Goal: Task Accomplishment & Management: Manage account settings

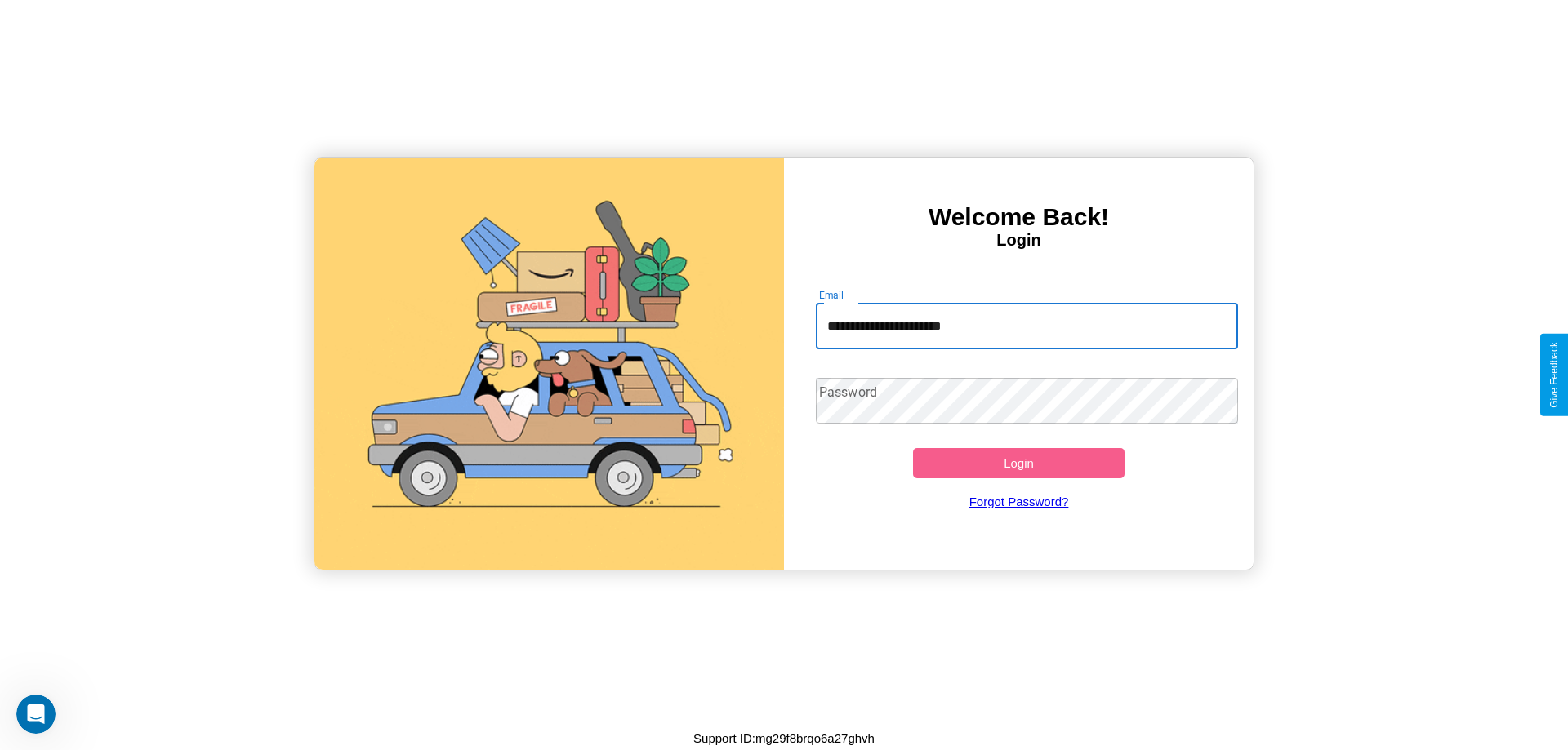
type input "**********"
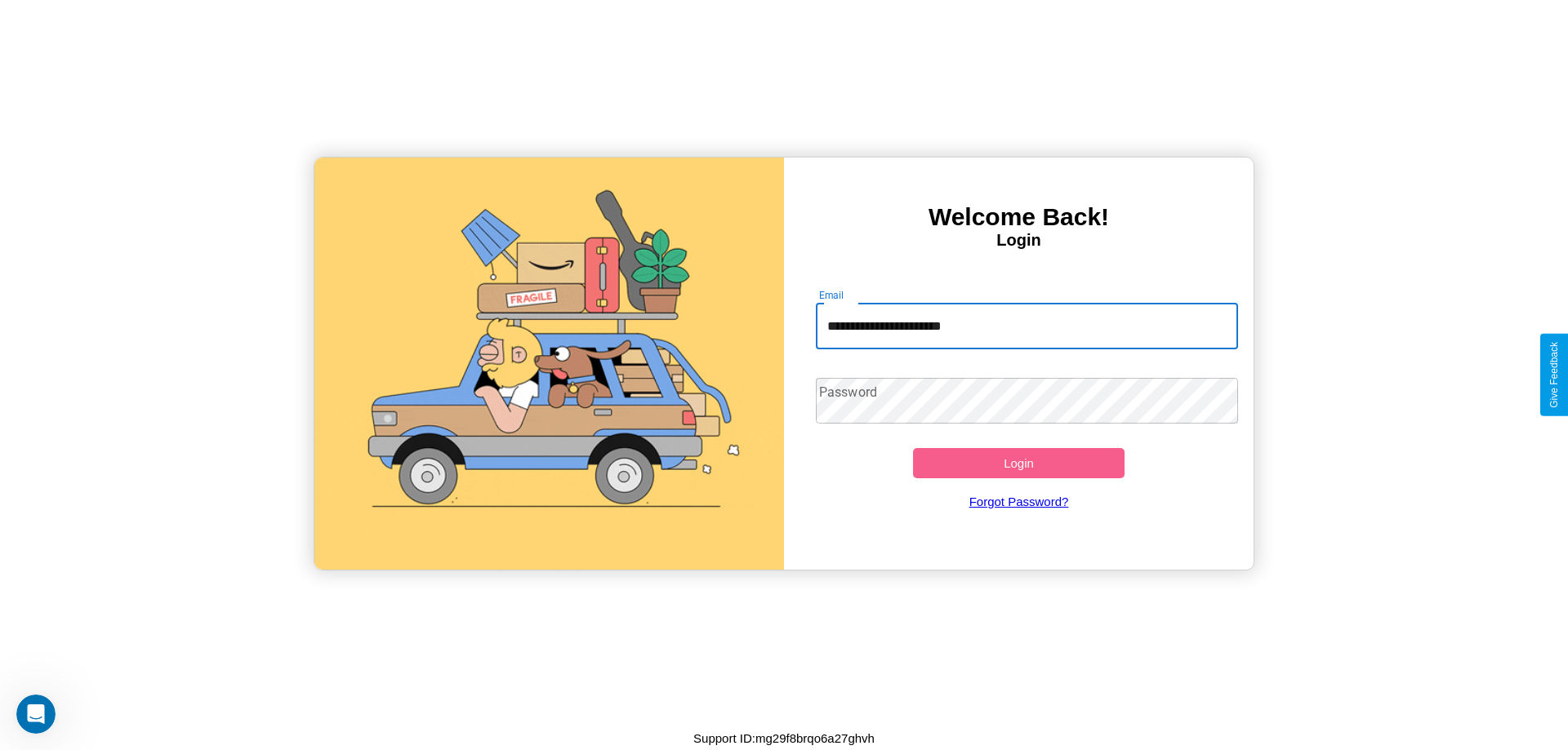
click at [1018, 463] on button "Login" at bounding box center [1018, 463] width 212 height 30
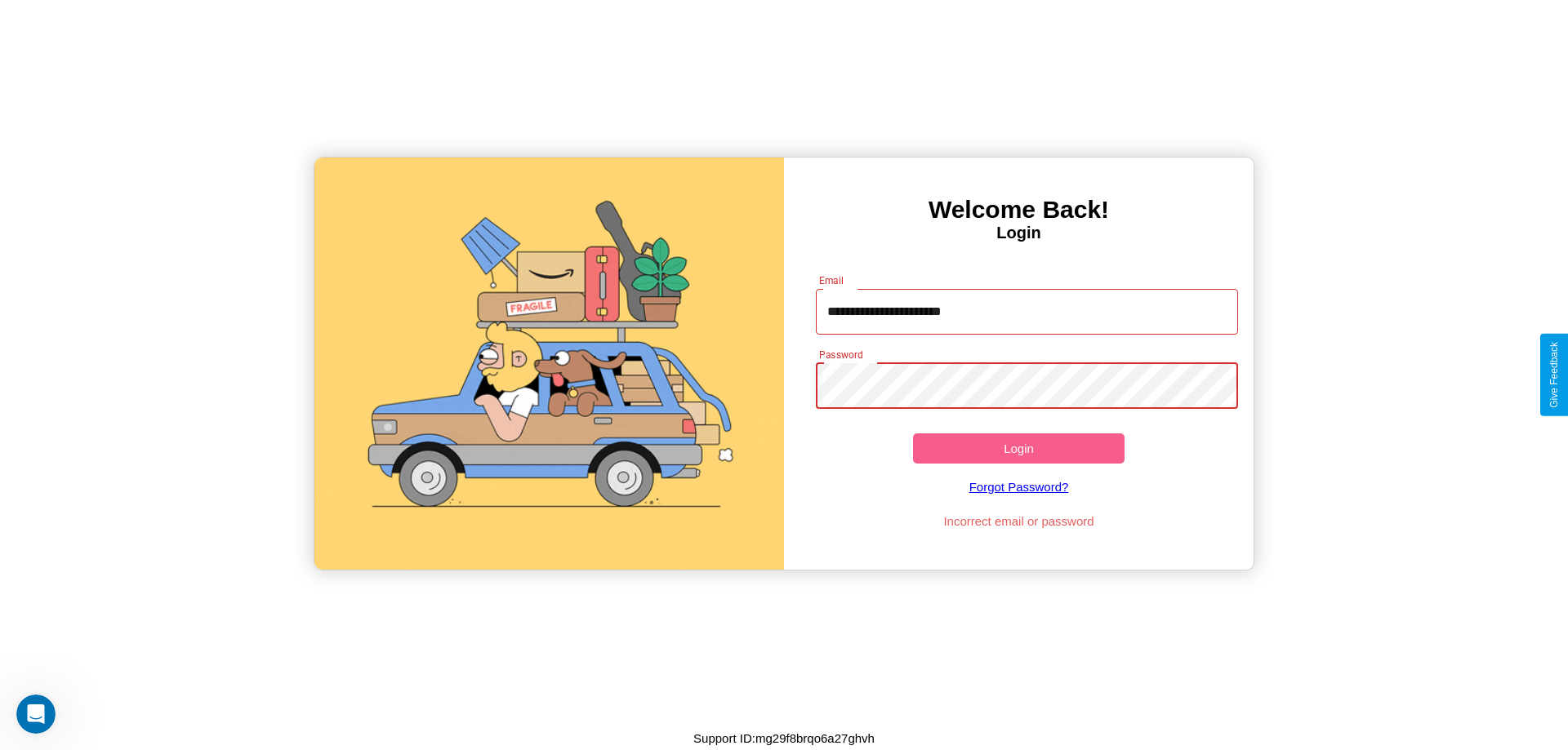
click at [1018, 448] on button "Login" at bounding box center [1018, 448] width 212 height 30
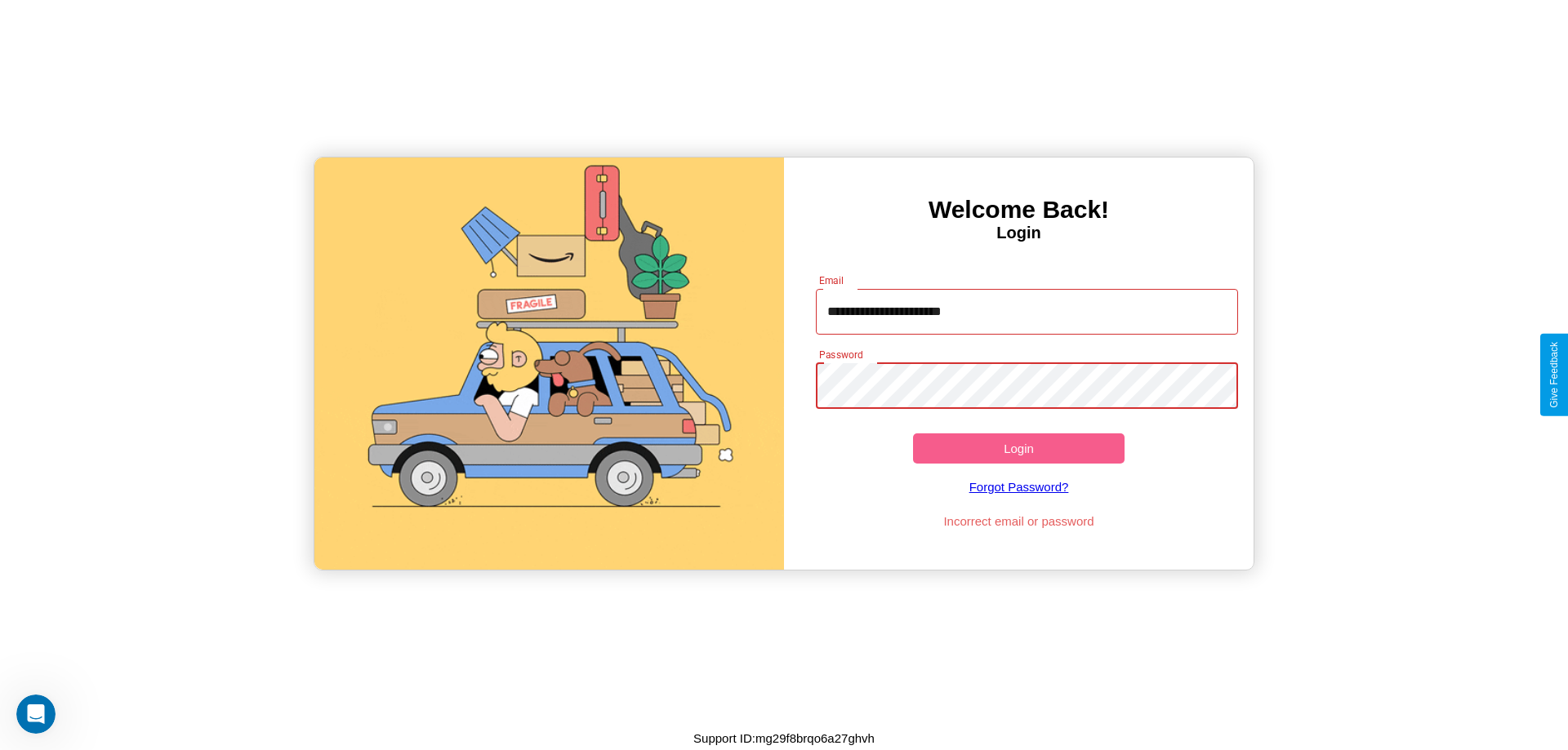
click at [1018, 448] on button "Login" at bounding box center [1018, 448] width 212 height 30
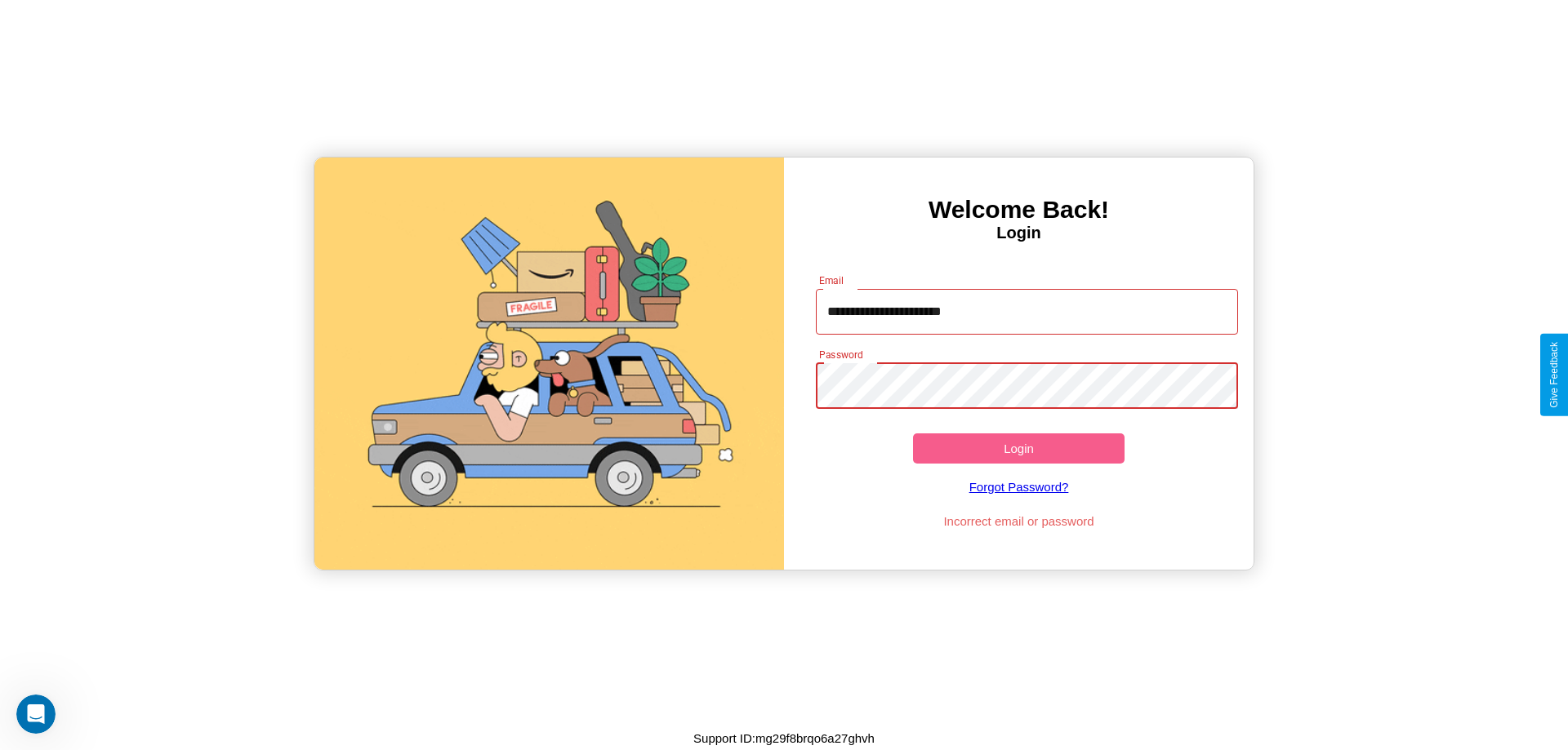
click at [1018, 448] on button "Login" at bounding box center [1018, 448] width 212 height 30
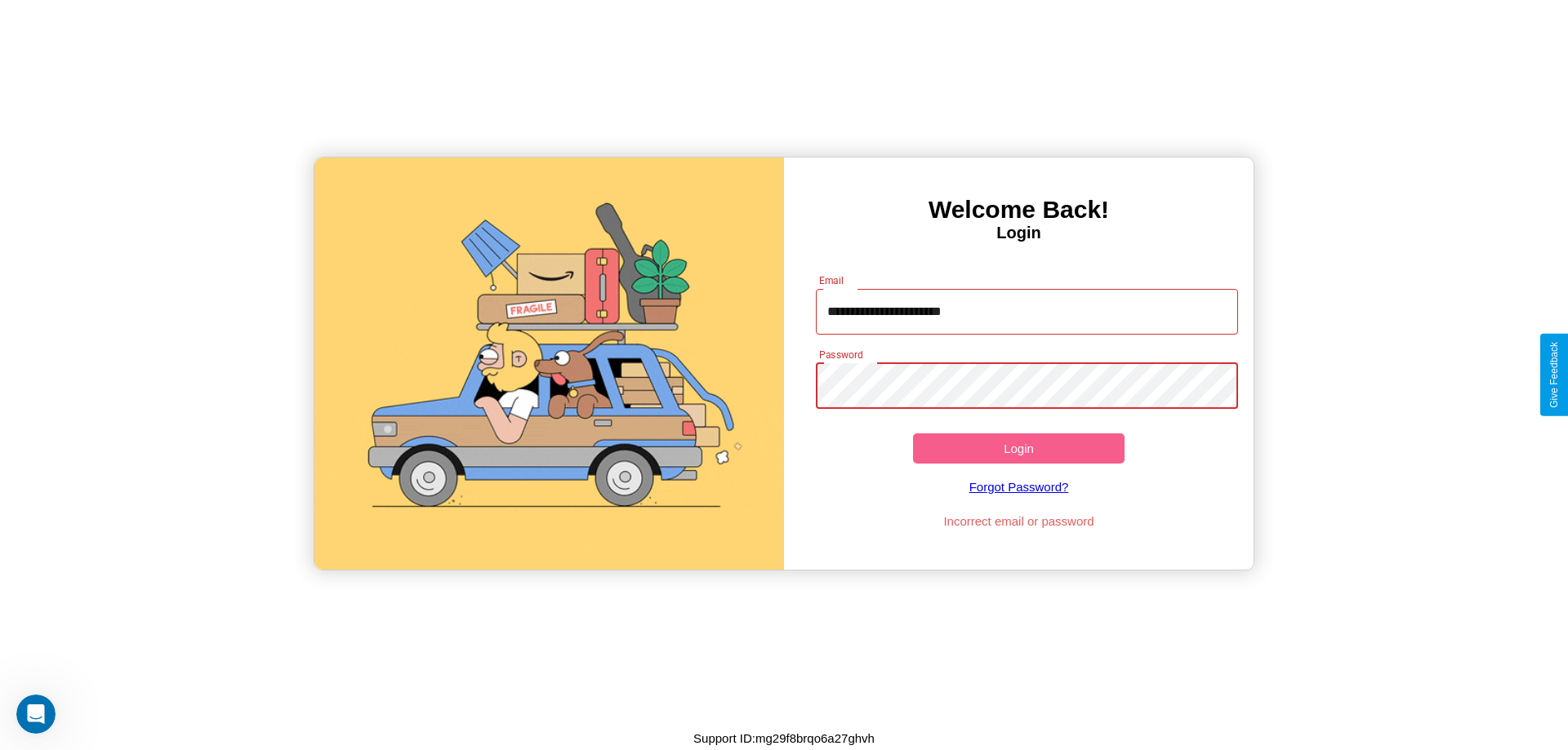
click at [1018, 448] on button "Login" at bounding box center [1018, 448] width 212 height 30
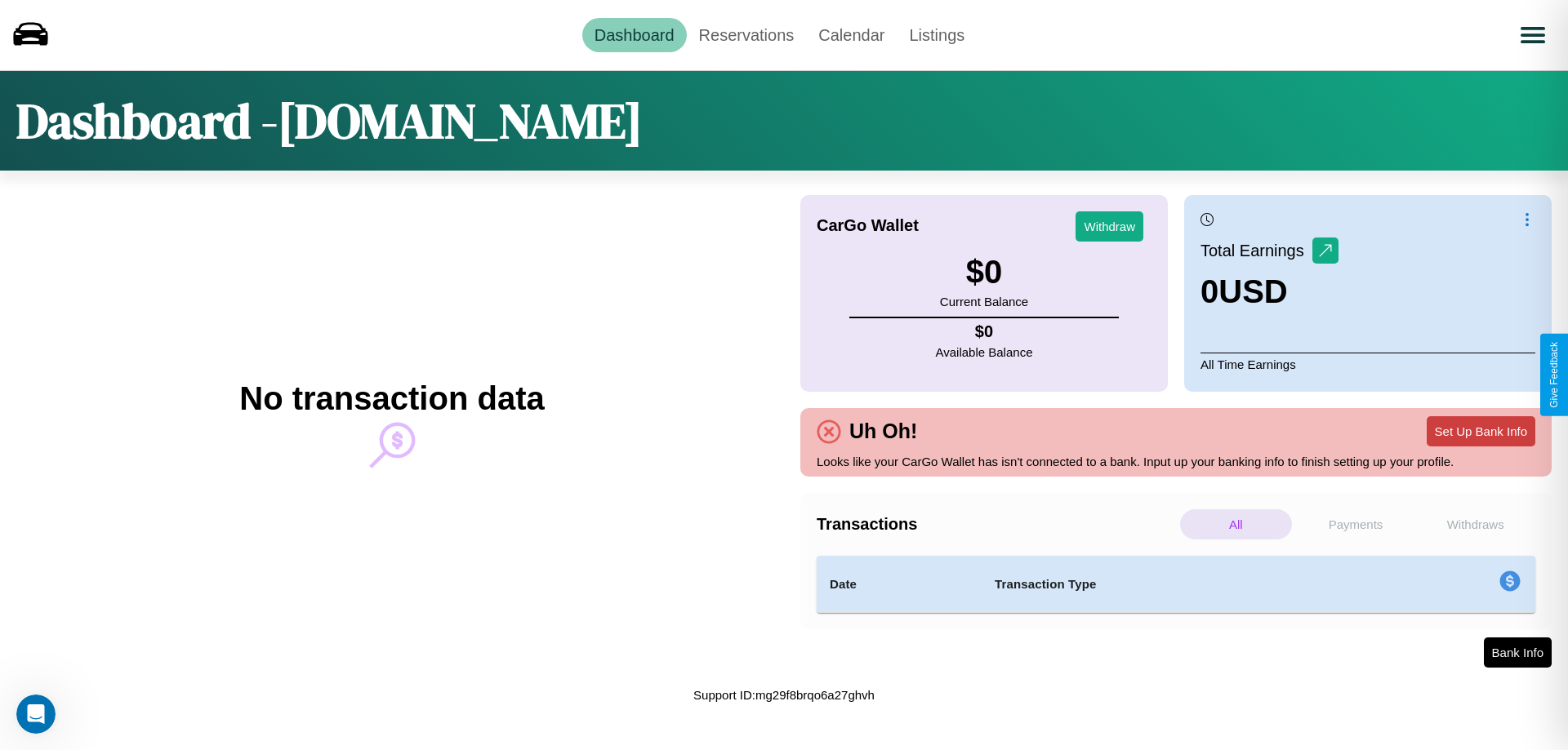
click at [1480, 431] on button "Set Up Bank Info" at bounding box center [1480, 431] width 109 height 30
